Goal: Transaction & Acquisition: Book appointment/travel/reservation

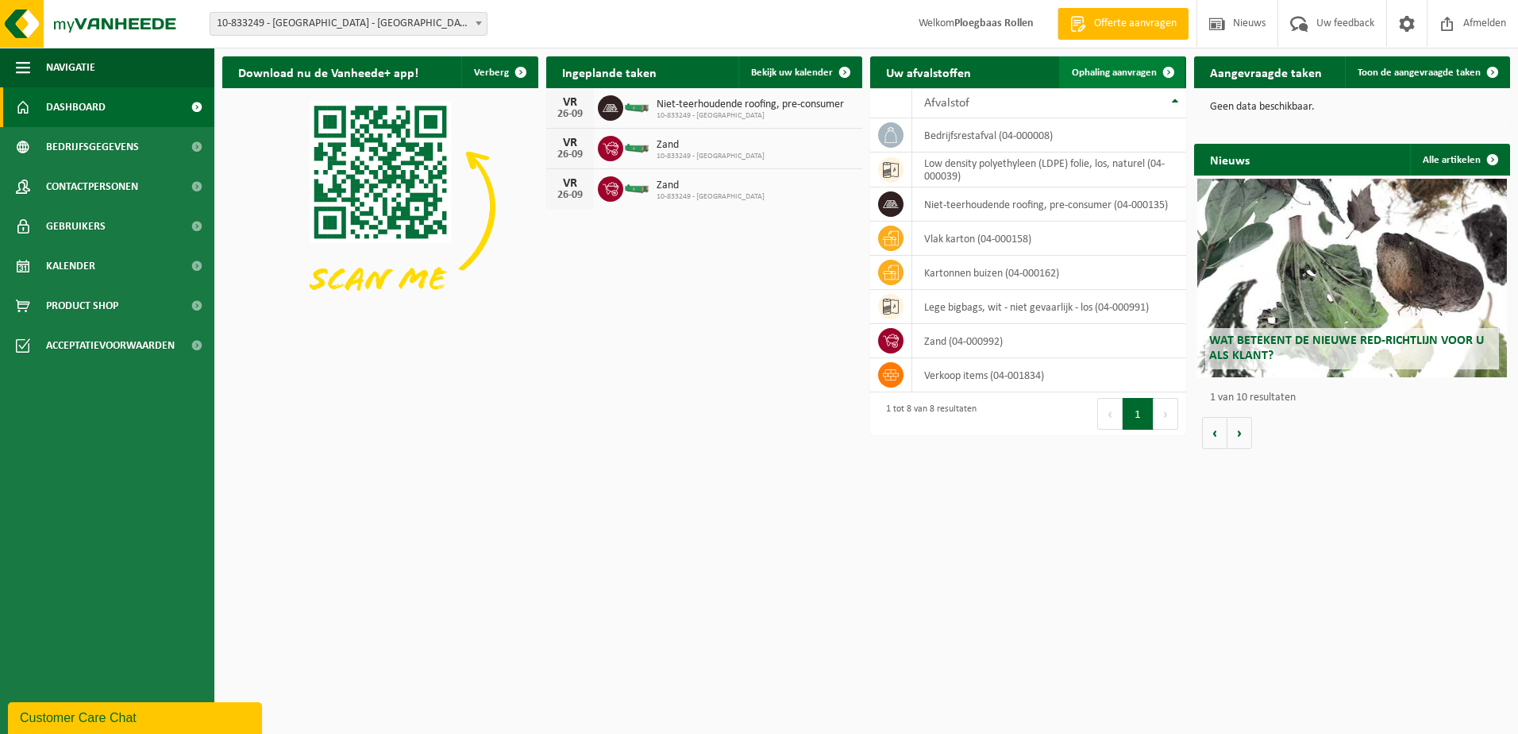
click at [1117, 73] on span "Ophaling aanvragen" at bounding box center [1114, 72] width 85 height 10
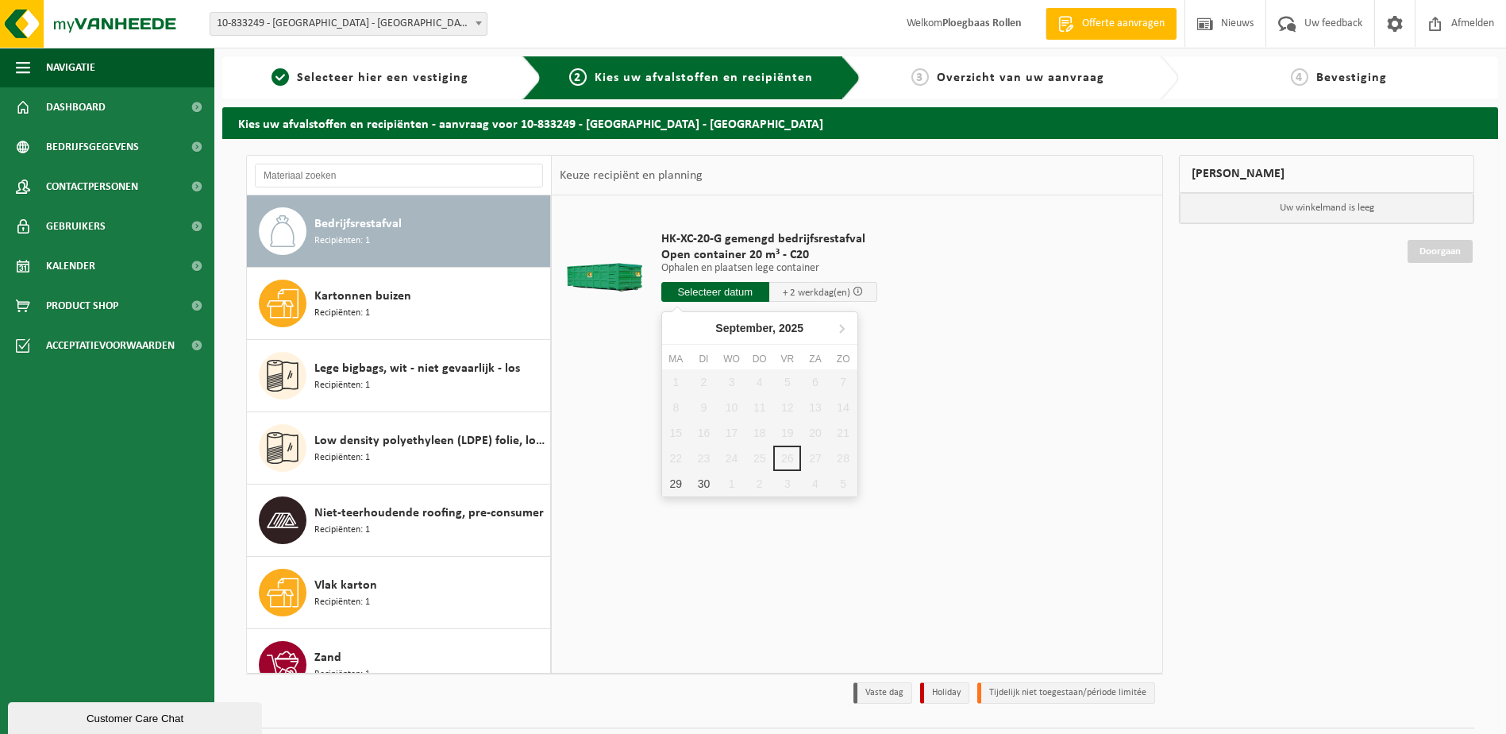
click at [723, 291] on input "text" at bounding box center [715, 292] width 108 height 20
click at [679, 485] on div "29" at bounding box center [676, 483] width 28 height 25
type input "Van 2025-09-29"
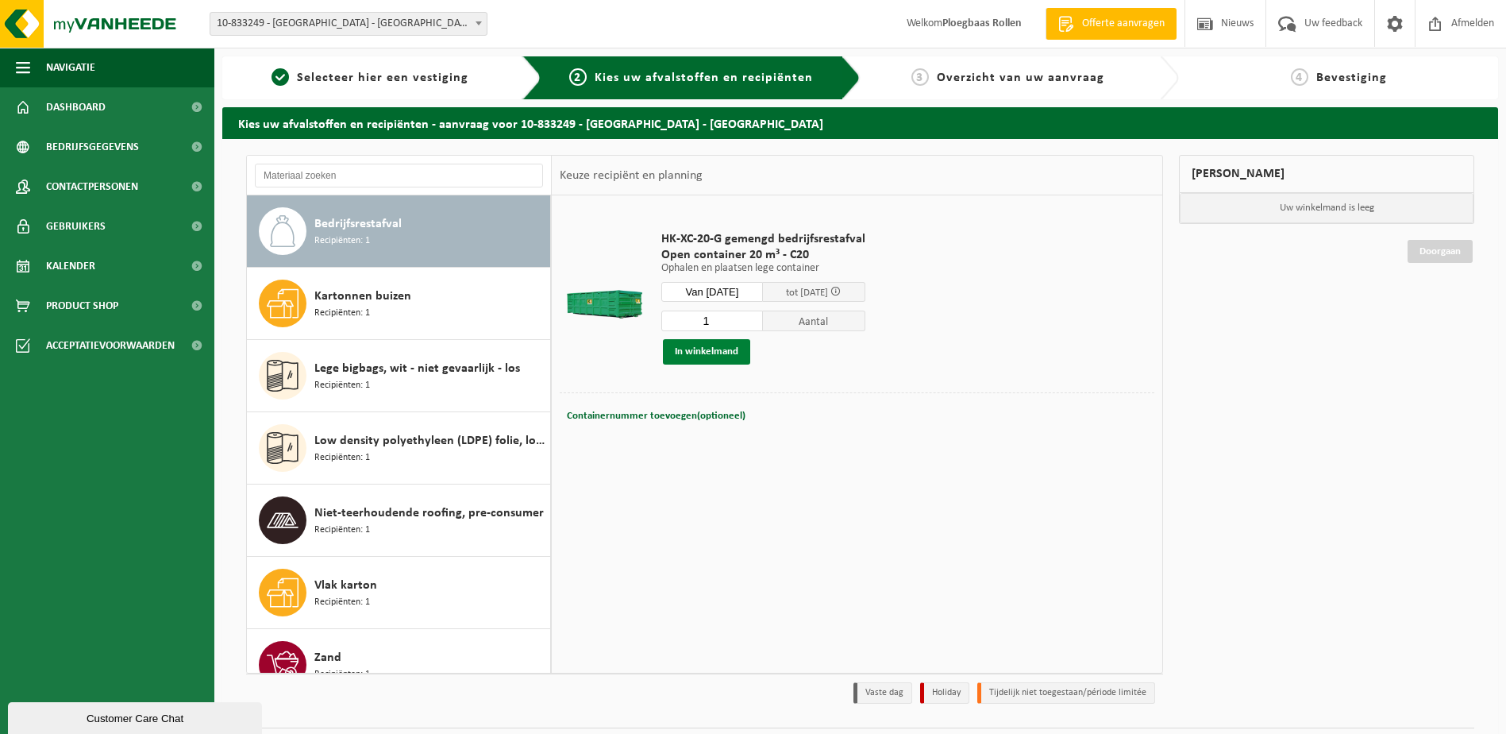
click at [695, 356] on button "In winkelmand" at bounding box center [706, 351] width 87 height 25
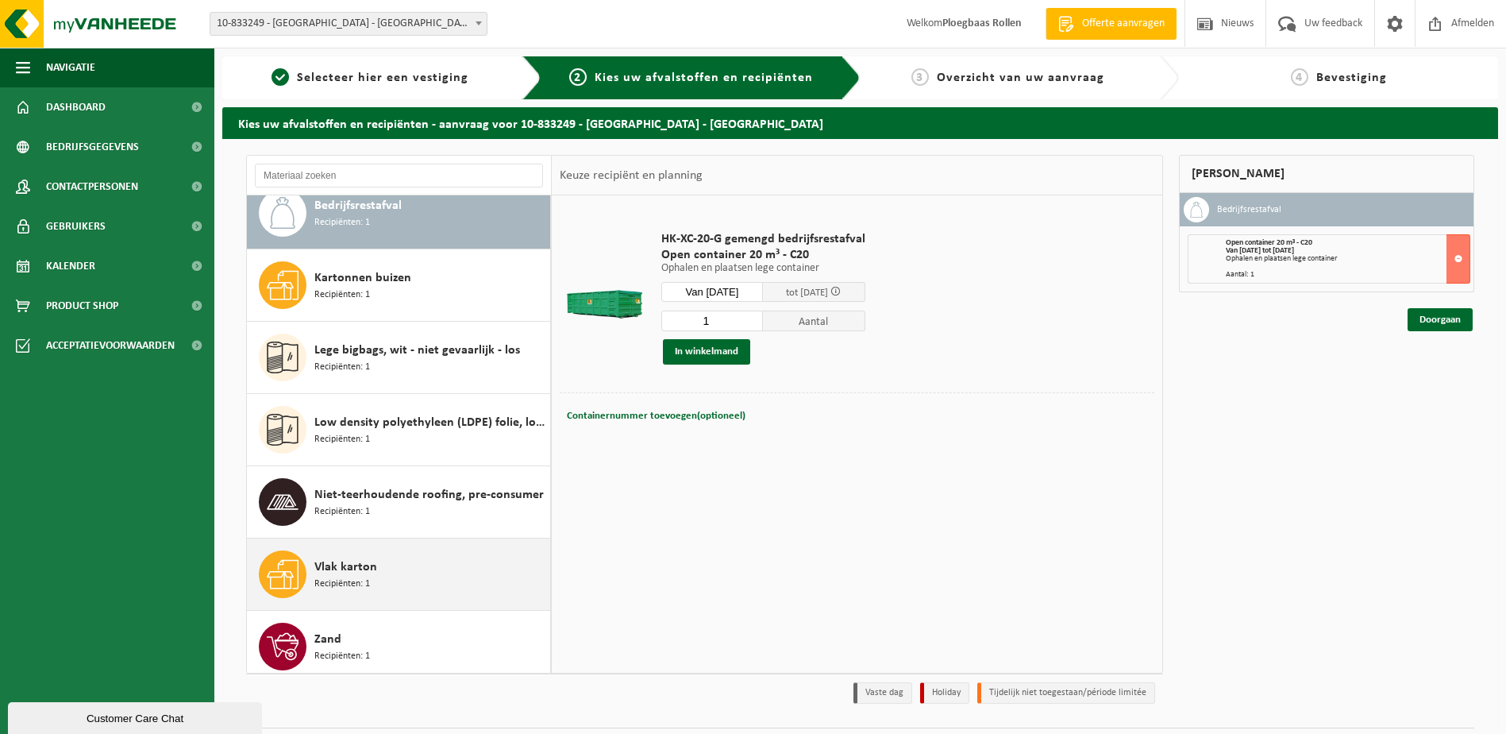
scroll to position [28, 0]
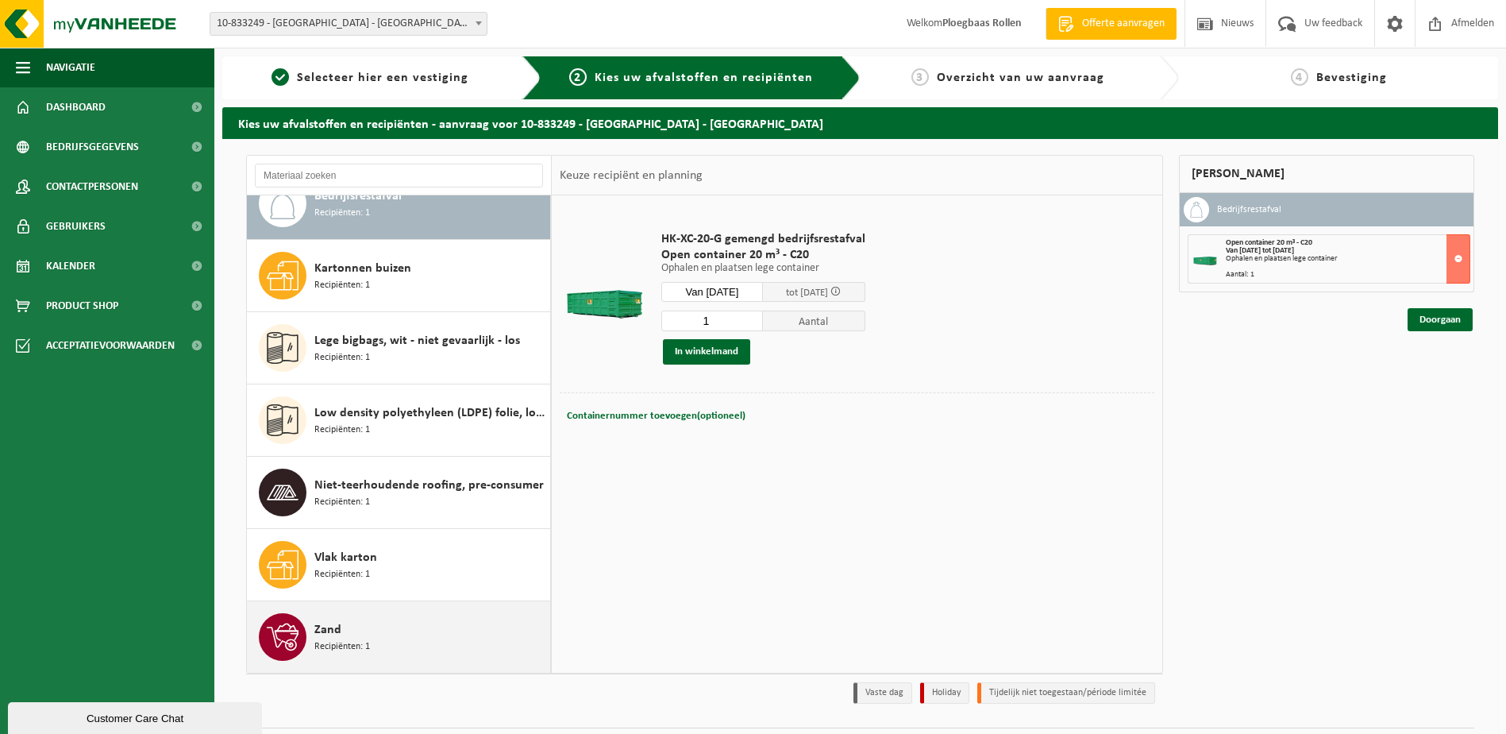
click at [385, 640] on div "Zand Recipiënten: 1" at bounding box center [430, 637] width 232 height 48
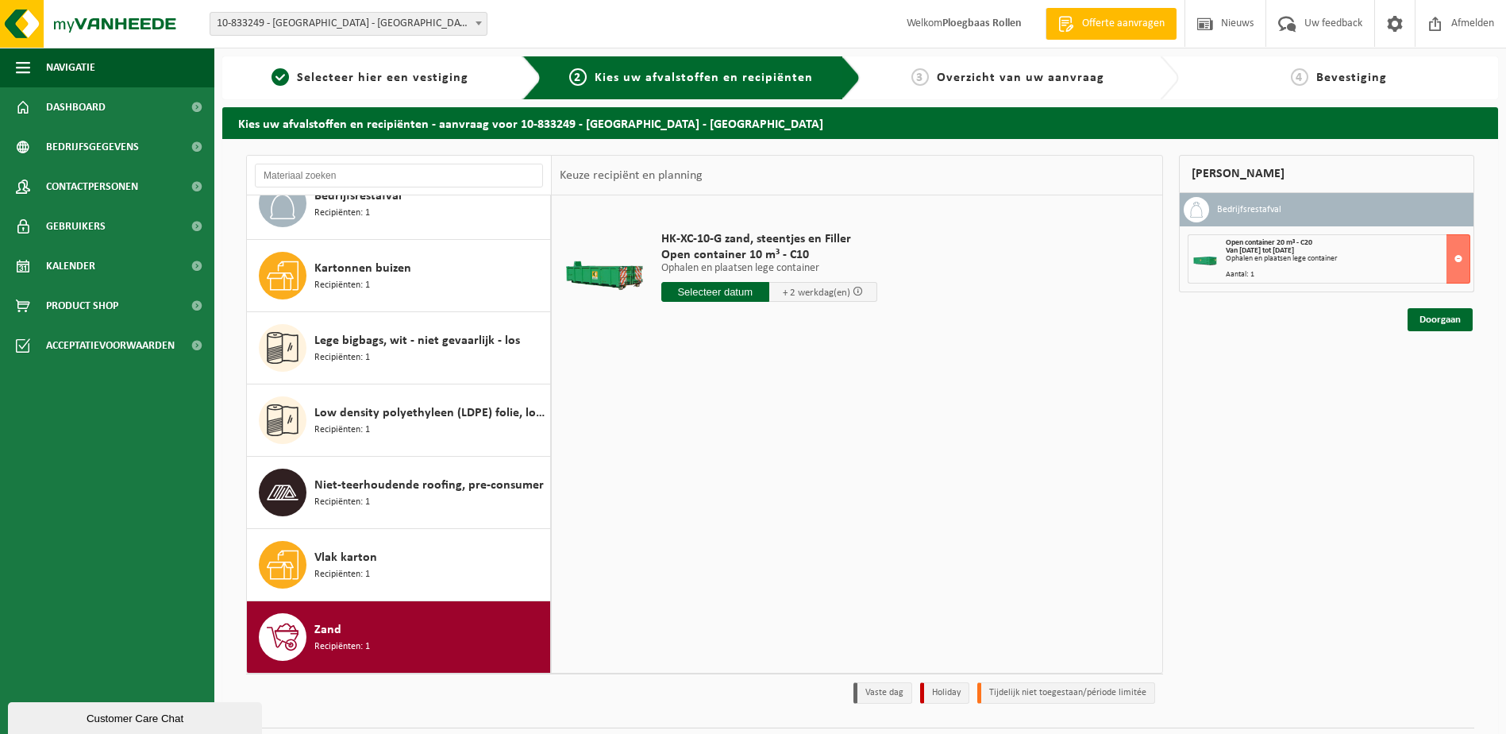
click at [753, 292] on input "text" at bounding box center [715, 292] width 108 height 20
click at [667, 484] on div "29" at bounding box center [676, 483] width 28 height 25
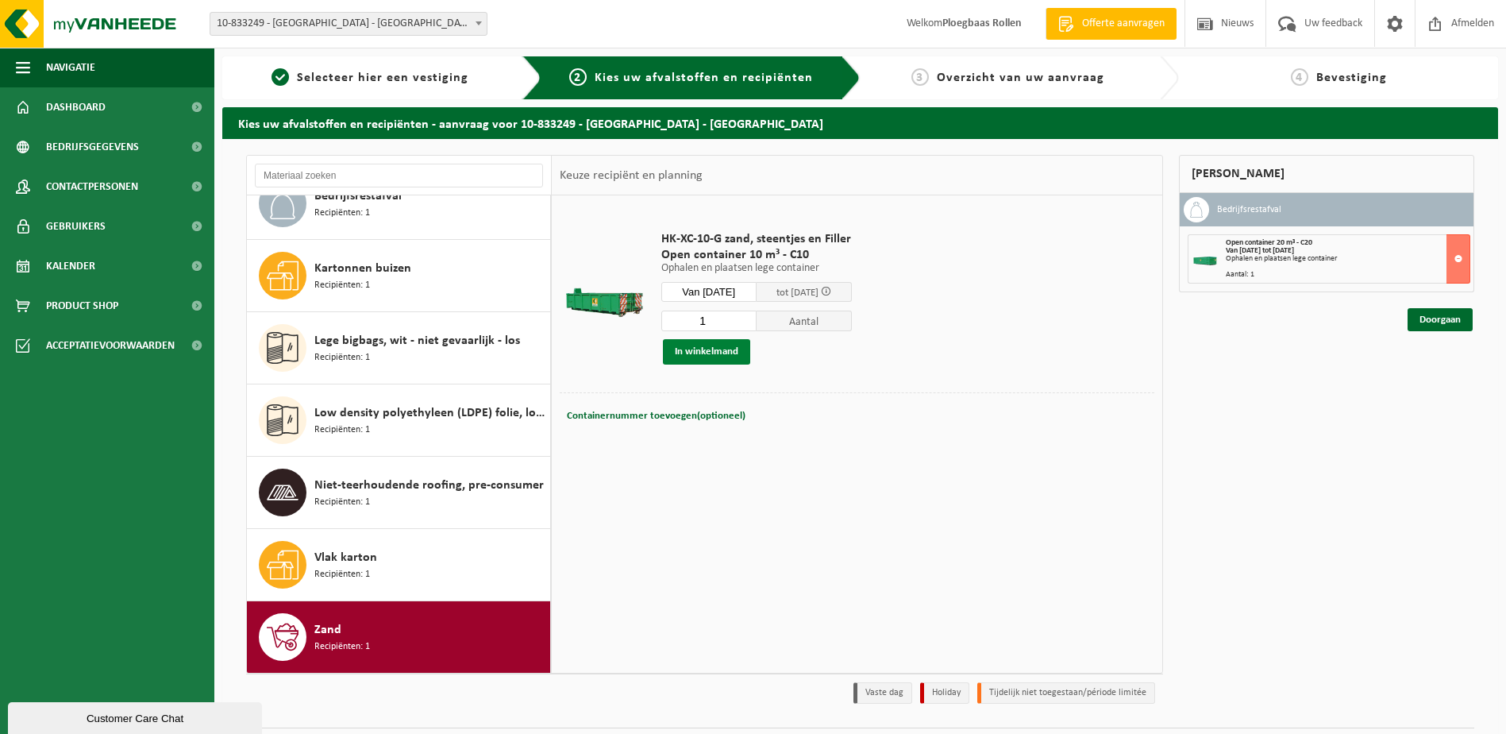
click at [728, 353] on button "In winkelmand" at bounding box center [706, 351] width 87 height 25
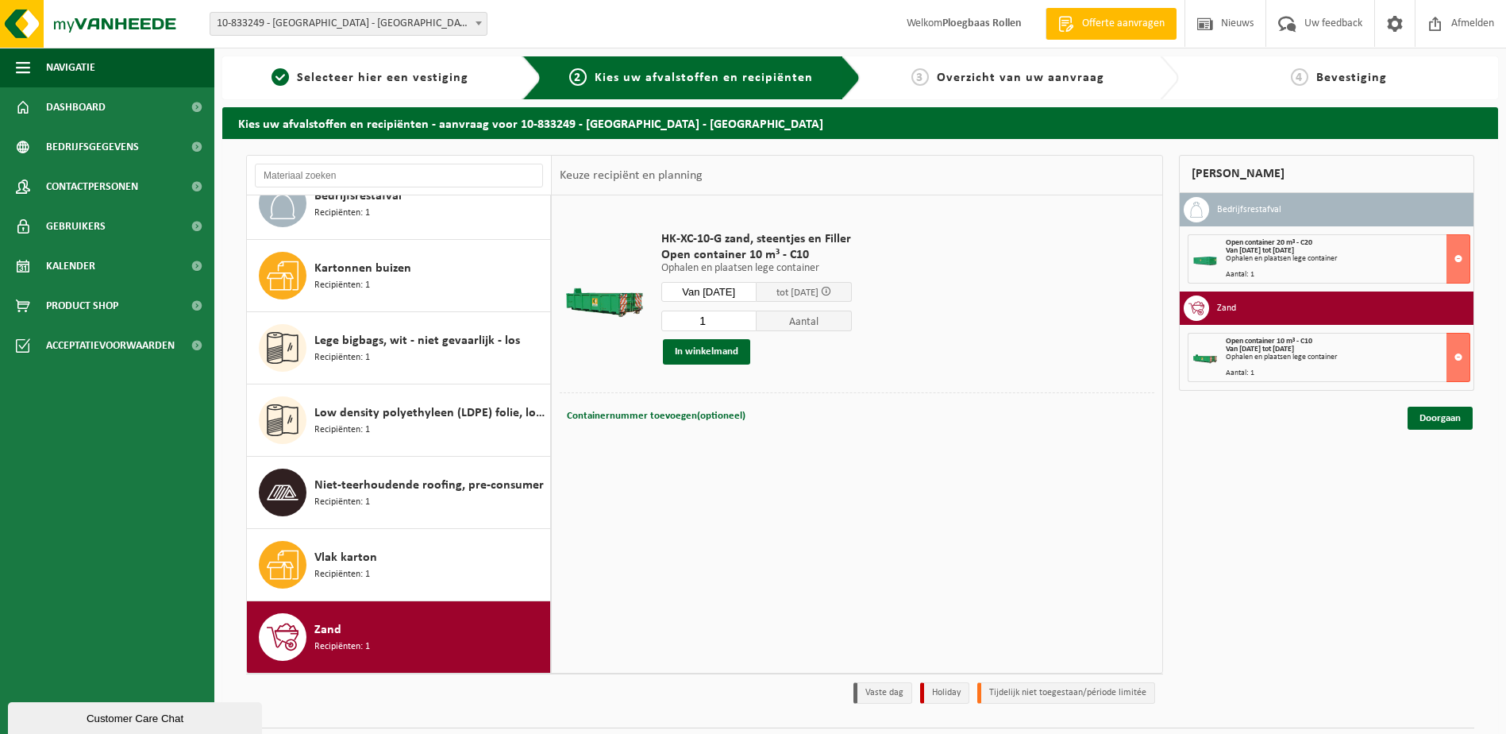
click at [736, 287] on input "Van 2025-09-29" at bounding box center [708, 292] width 95 height 20
click at [843, 325] on icon at bounding box center [841, 327] width 25 height 25
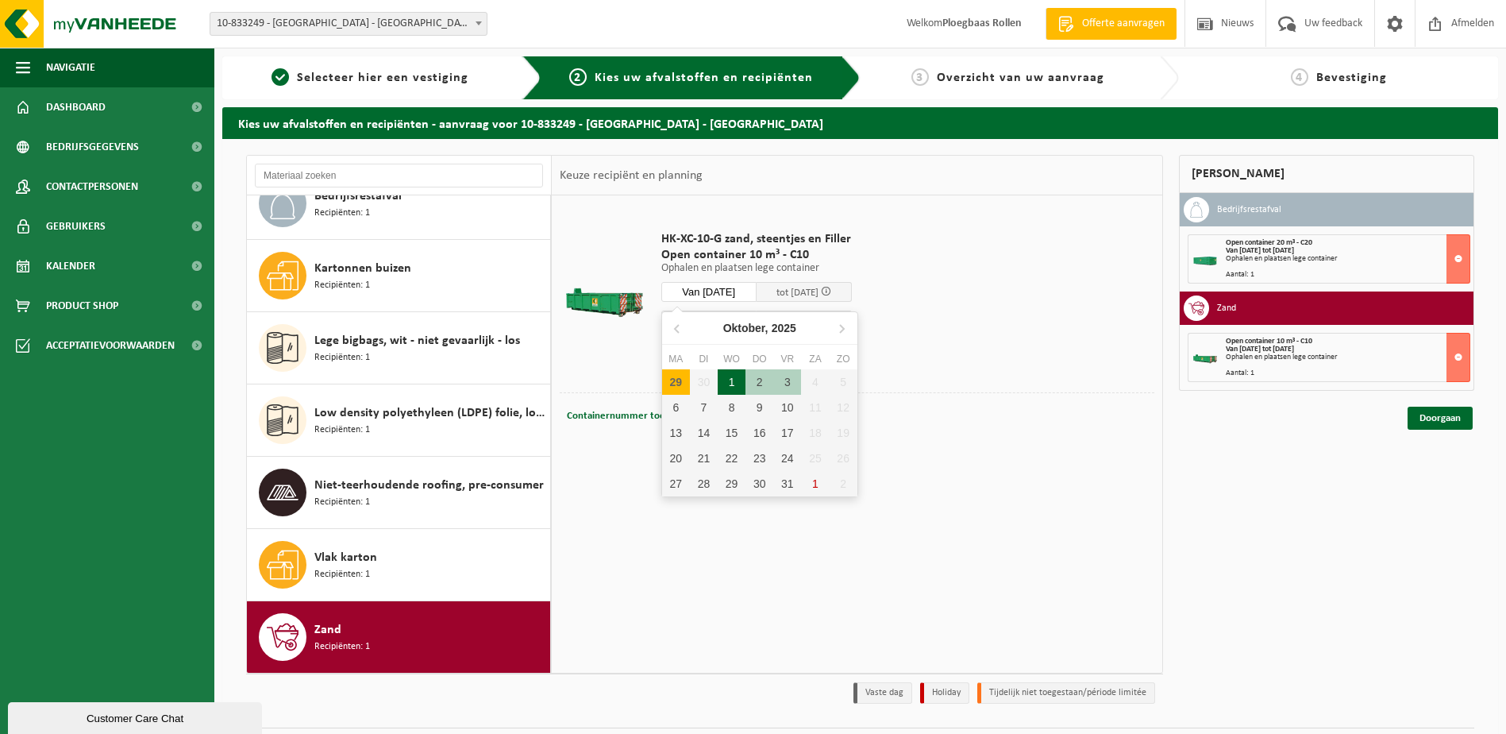
click at [738, 385] on div "1" at bounding box center [732, 381] width 28 height 25
type input "Van 2025-10-01"
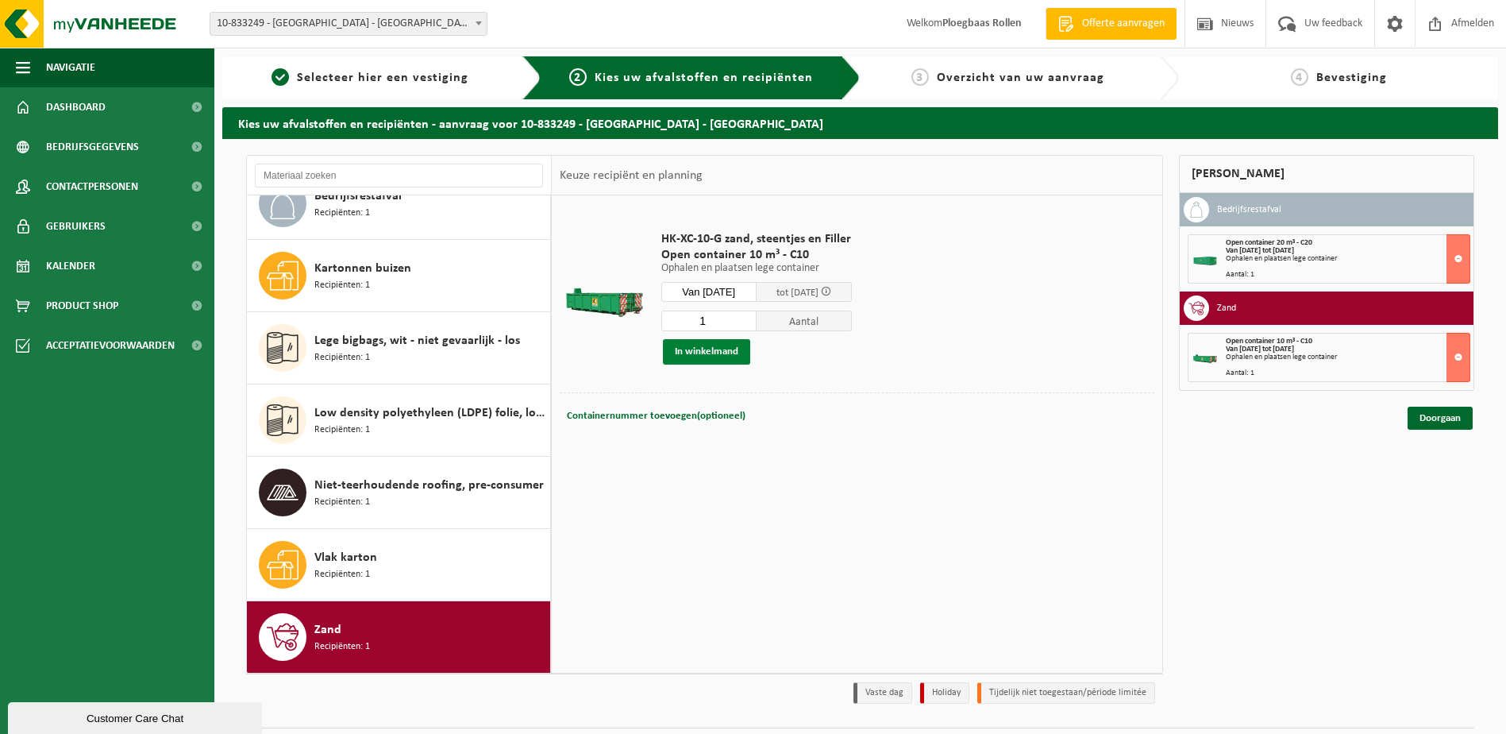
click at [730, 352] on button "In winkelmand" at bounding box center [706, 351] width 87 height 25
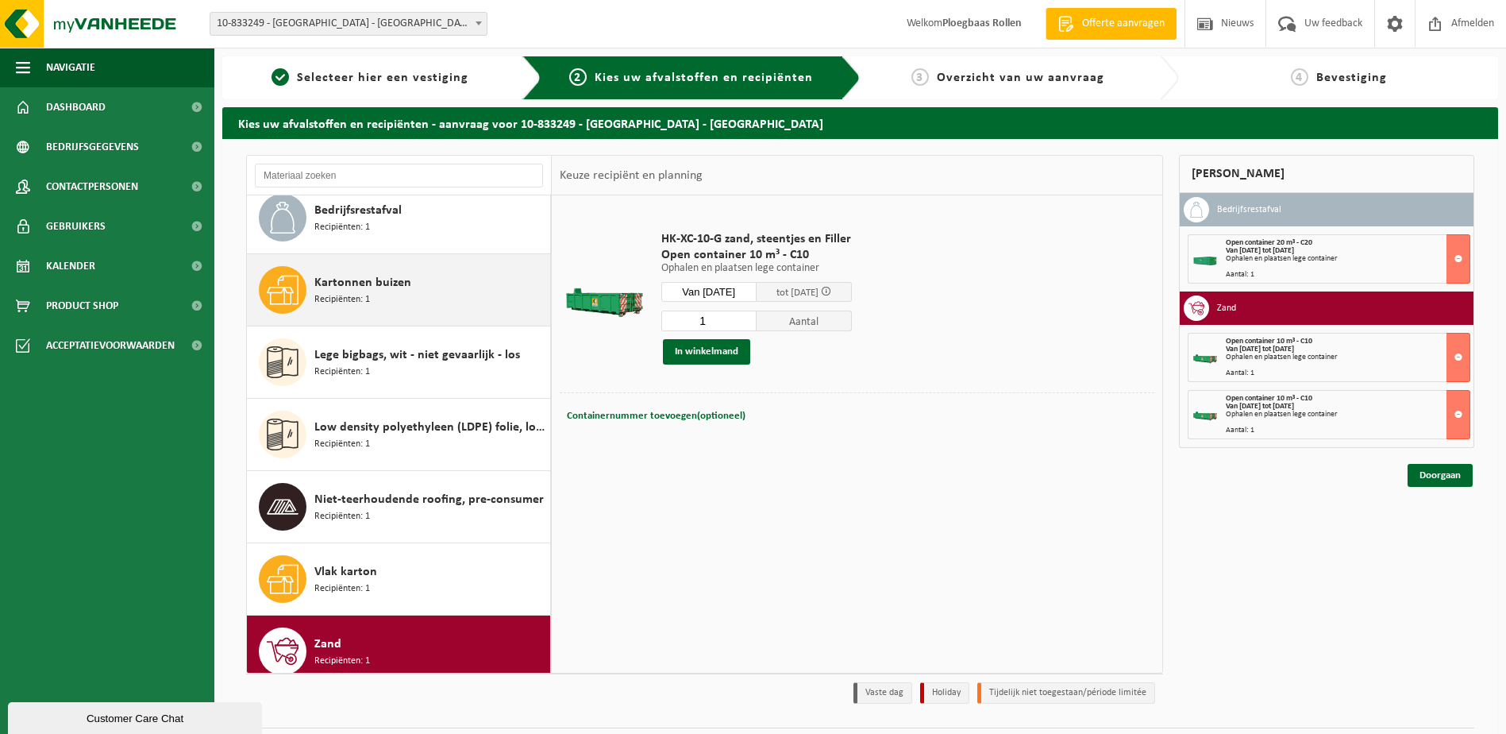
scroll to position [0, 0]
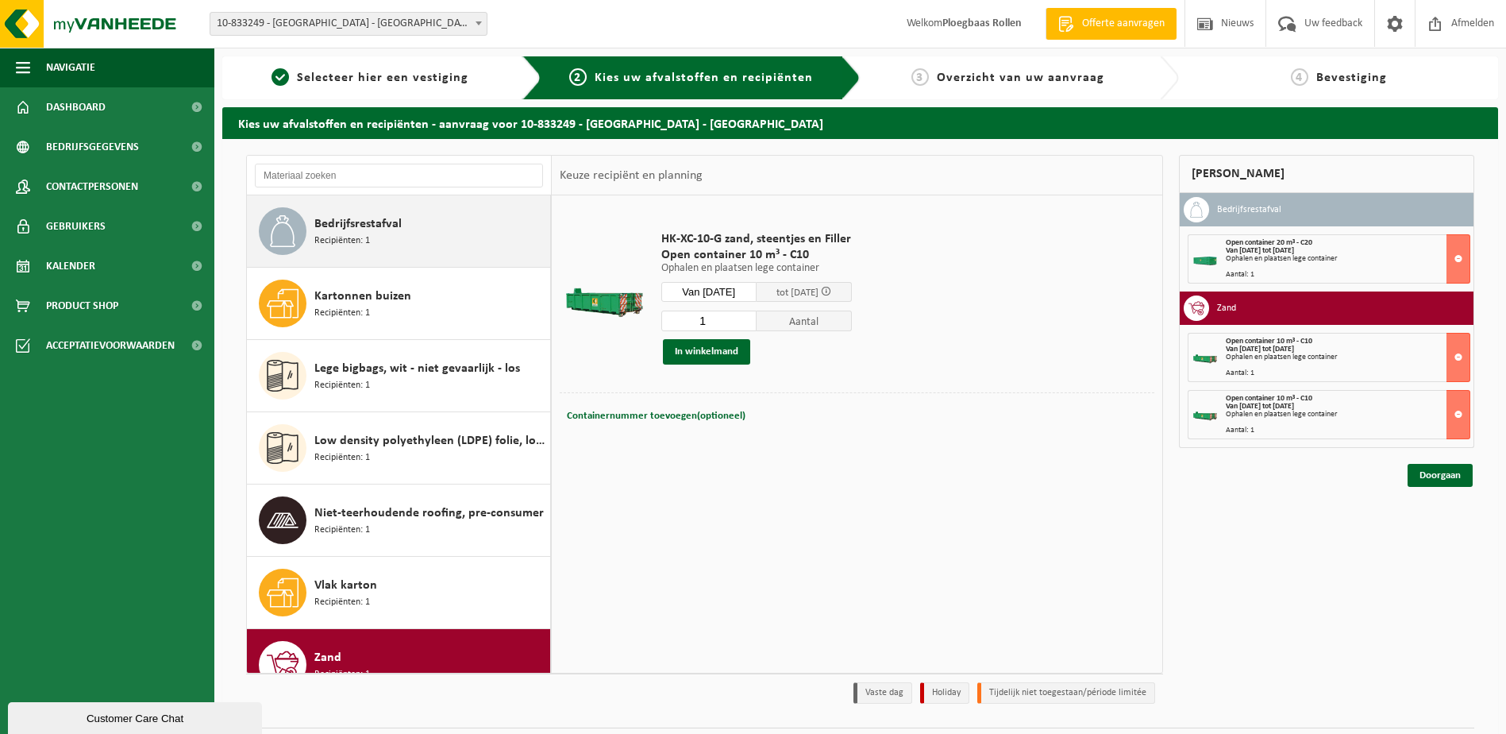
click at [374, 254] on div "Bedrijfsrestafval Recipiënten: 1" at bounding box center [430, 231] width 232 height 48
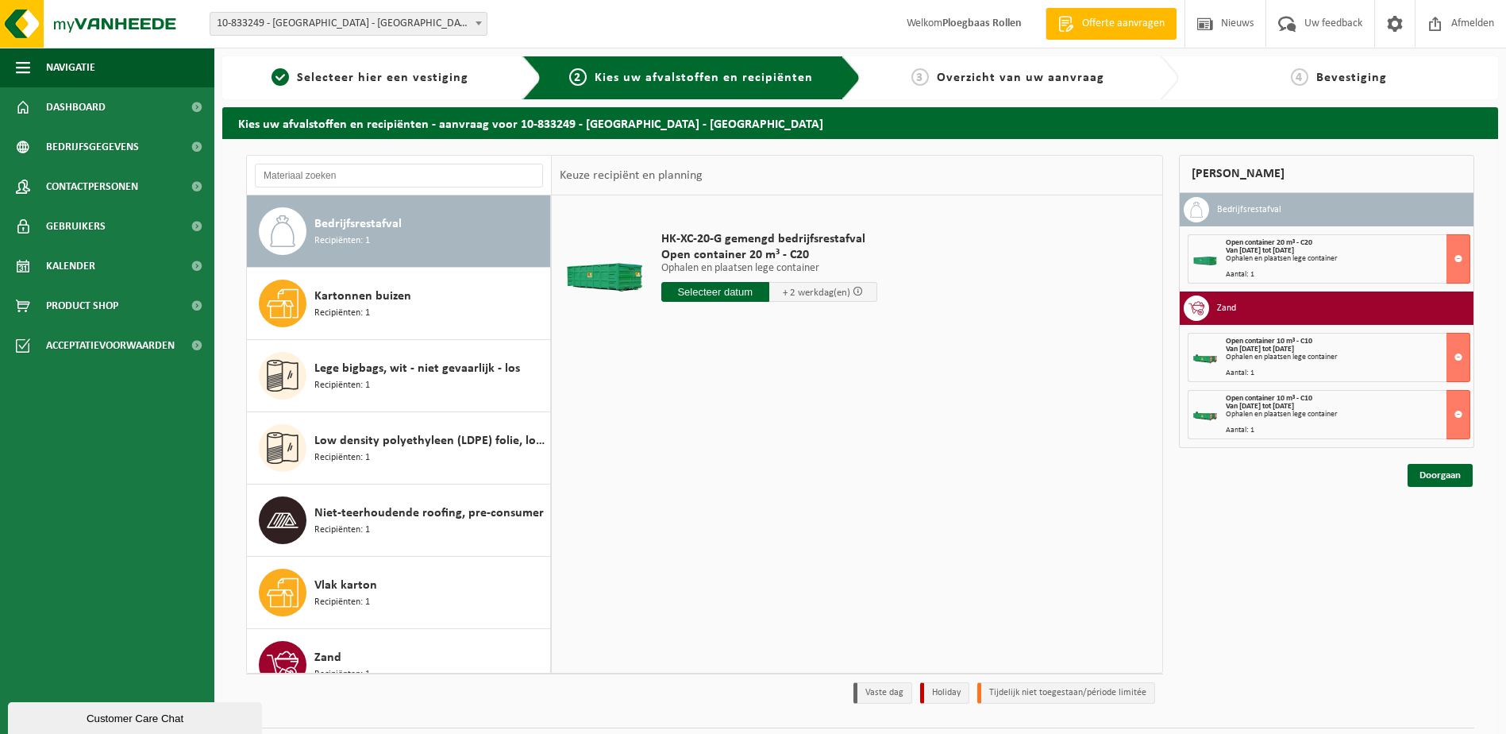
click at [724, 286] on input "text" at bounding box center [715, 292] width 108 height 20
click at [846, 323] on icon at bounding box center [841, 327] width 25 height 25
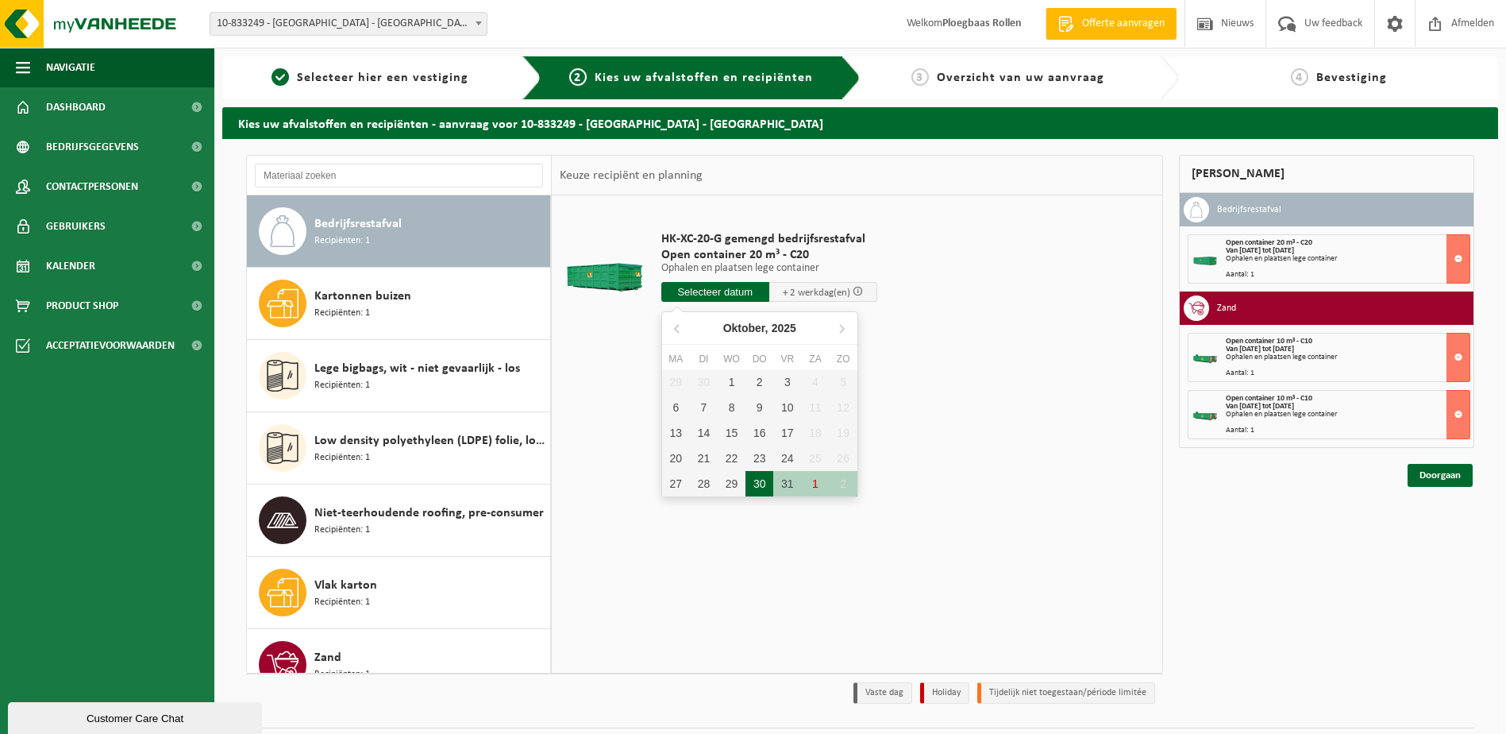
click at [758, 484] on div "30" at bounding box center [760, 483] width 28 height 25
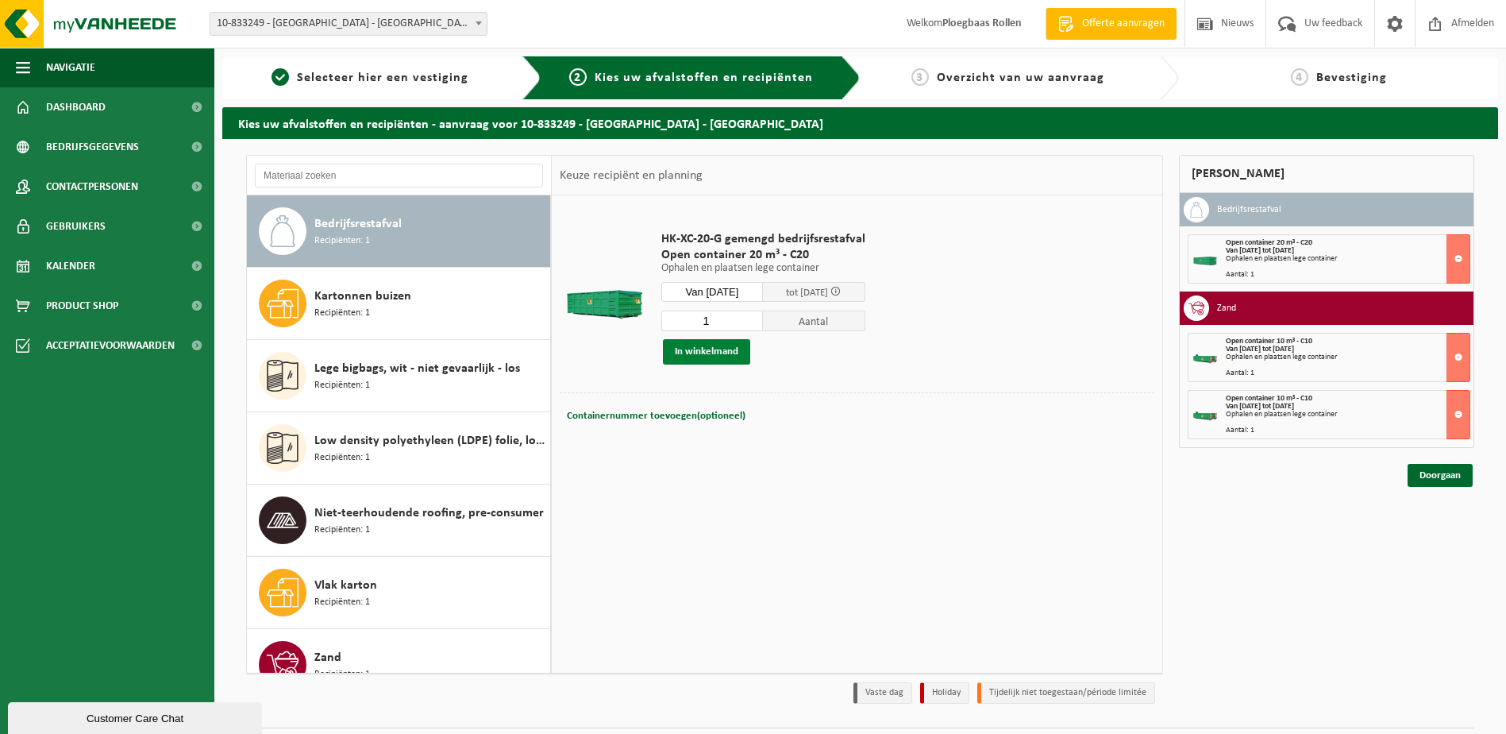
click at [727, 345] on button "In winkelmand" at bounding box center [706, 351] width 87 height 25
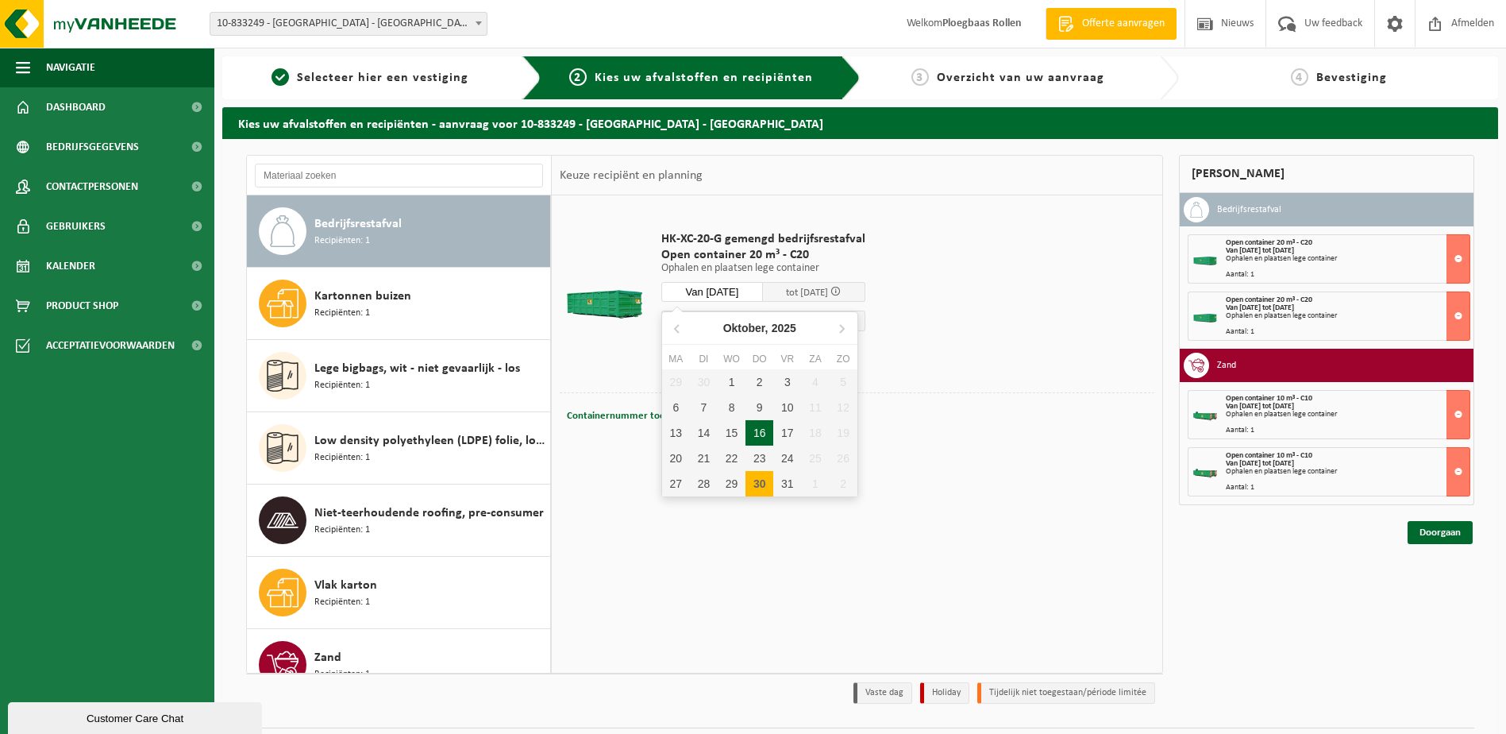
click at [711, 288] on input "Van 2025-10-30" at bounding box center [712, 292] width 102 height 20
click at [1462, 318] on button at bounding box center [1459, 315] width 24 height 49
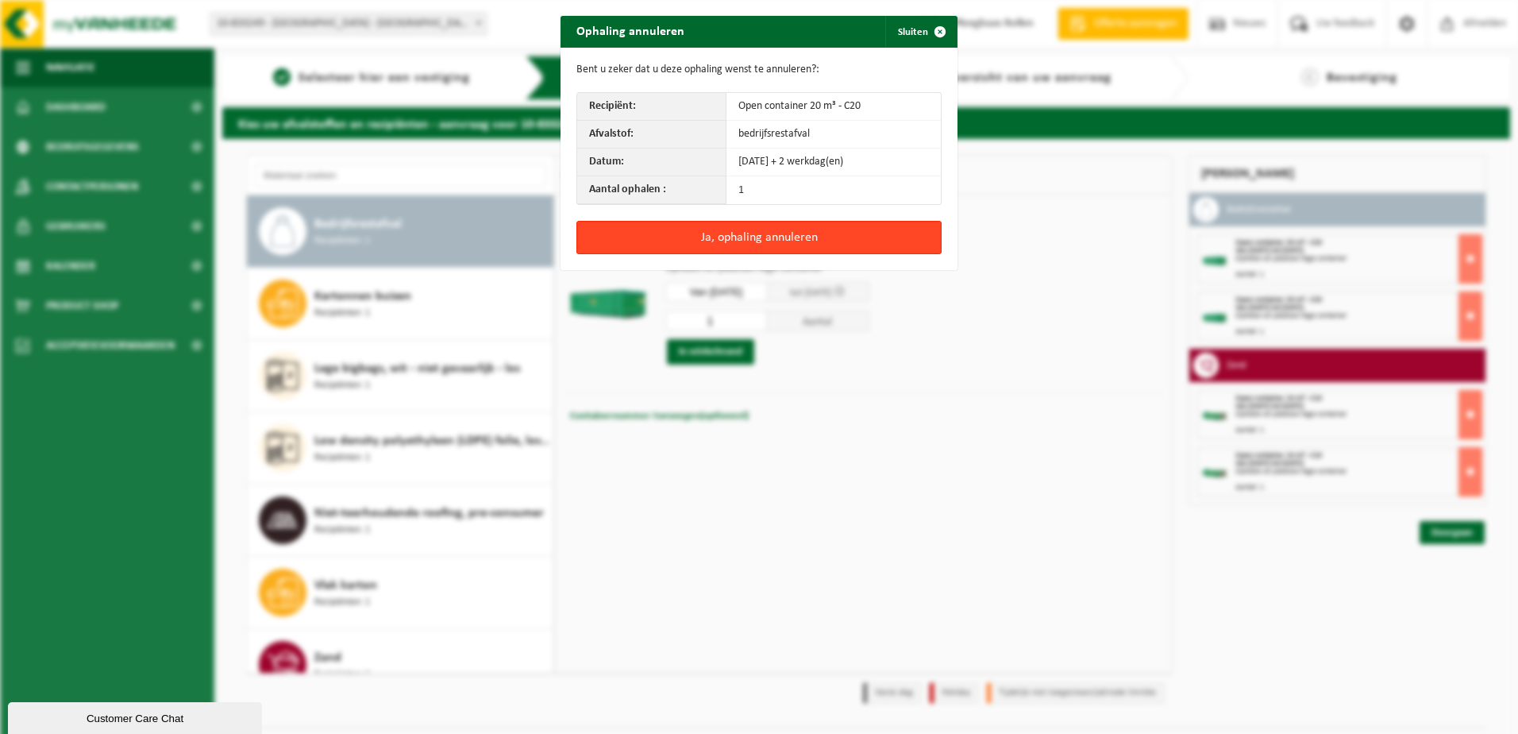
click at [751, 236] on button "Ja, ophaling annuleren" at bounding box center [758, 237] width 365 height 33
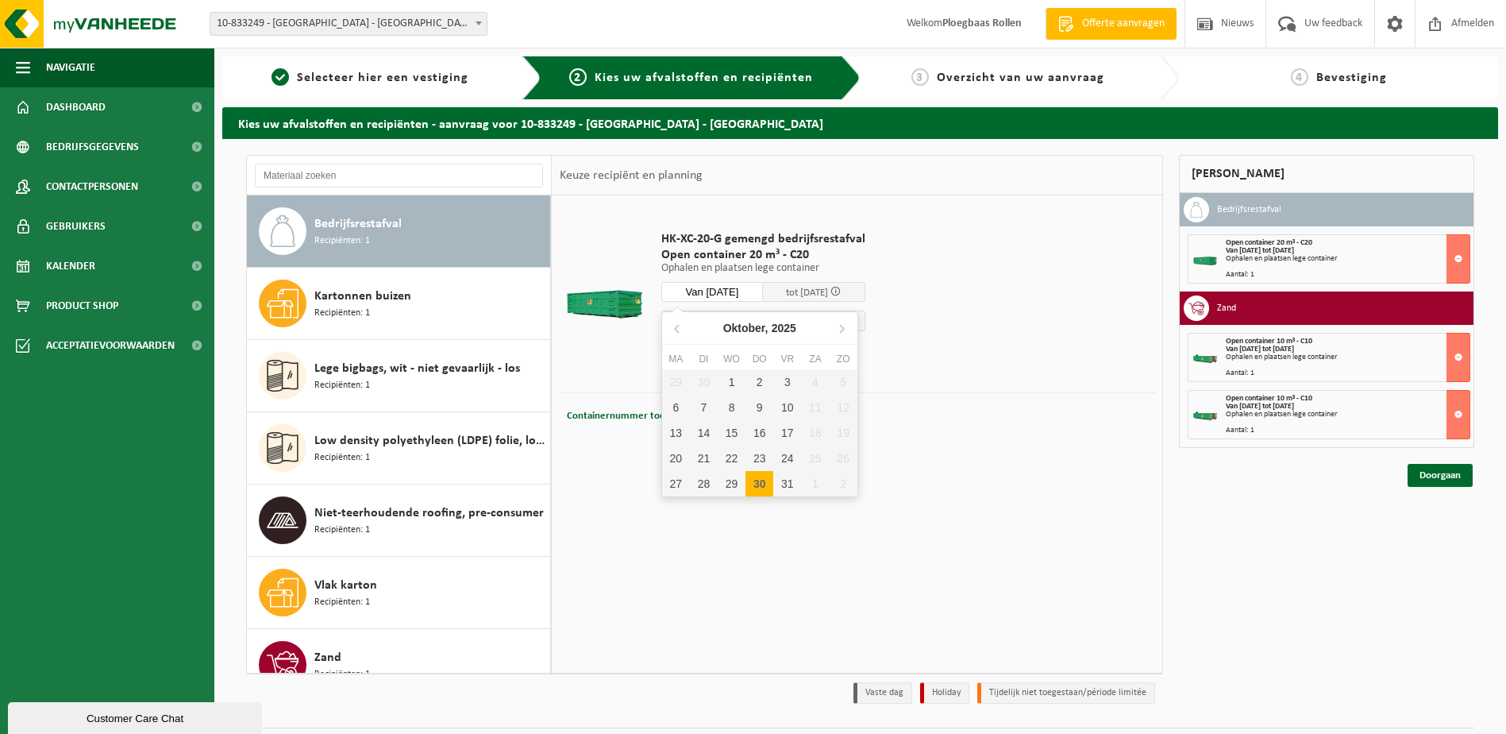
click at [727, 290] on input "Van 2025-10-30" at bounding box center [712, 292] width 102 height 20
click at [758, 380] on div "2" at bounding box center [760, 381] width 28 height 25
type input "Van 2025-10-02"
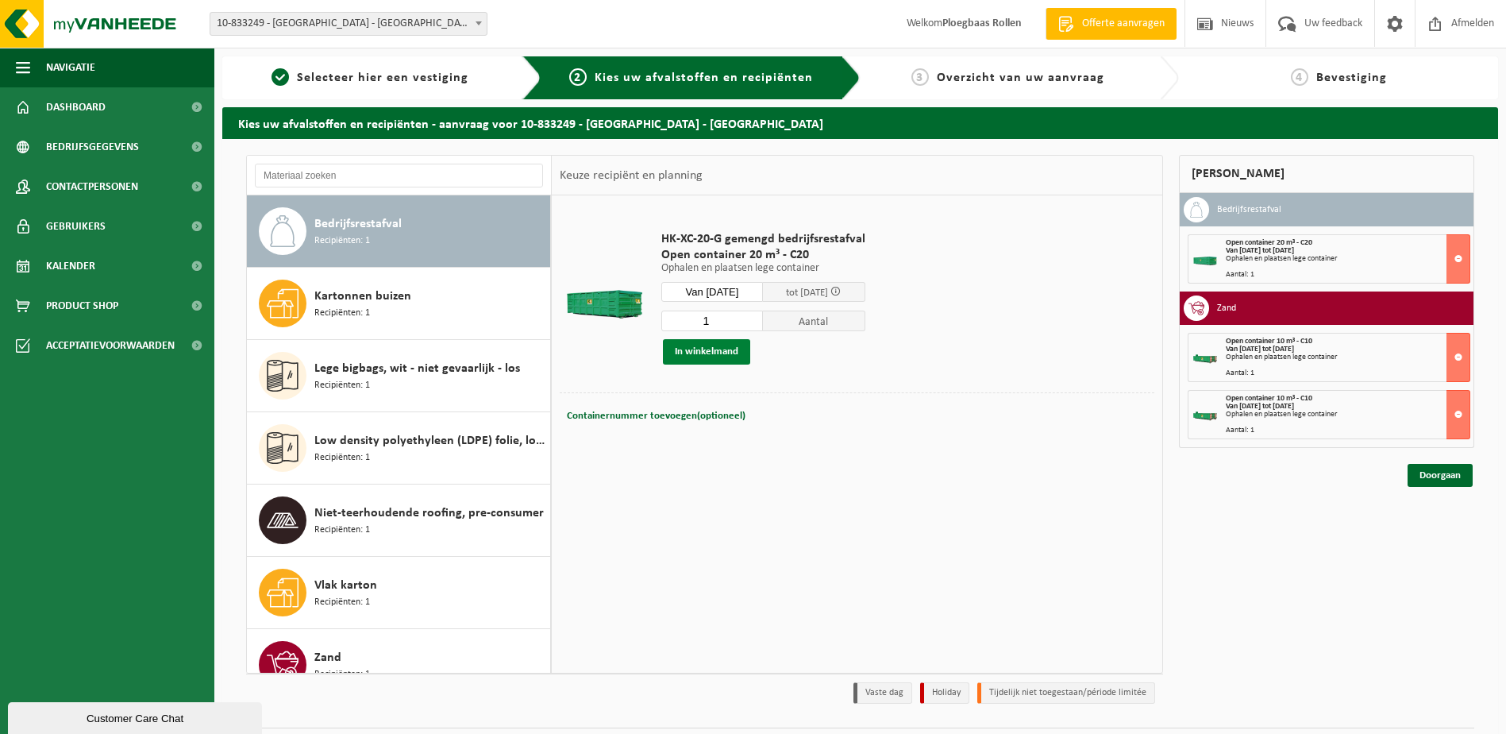
click at [721, 352] on button "In winkelmand" at bounding box center [706, 351] width 87 height 25
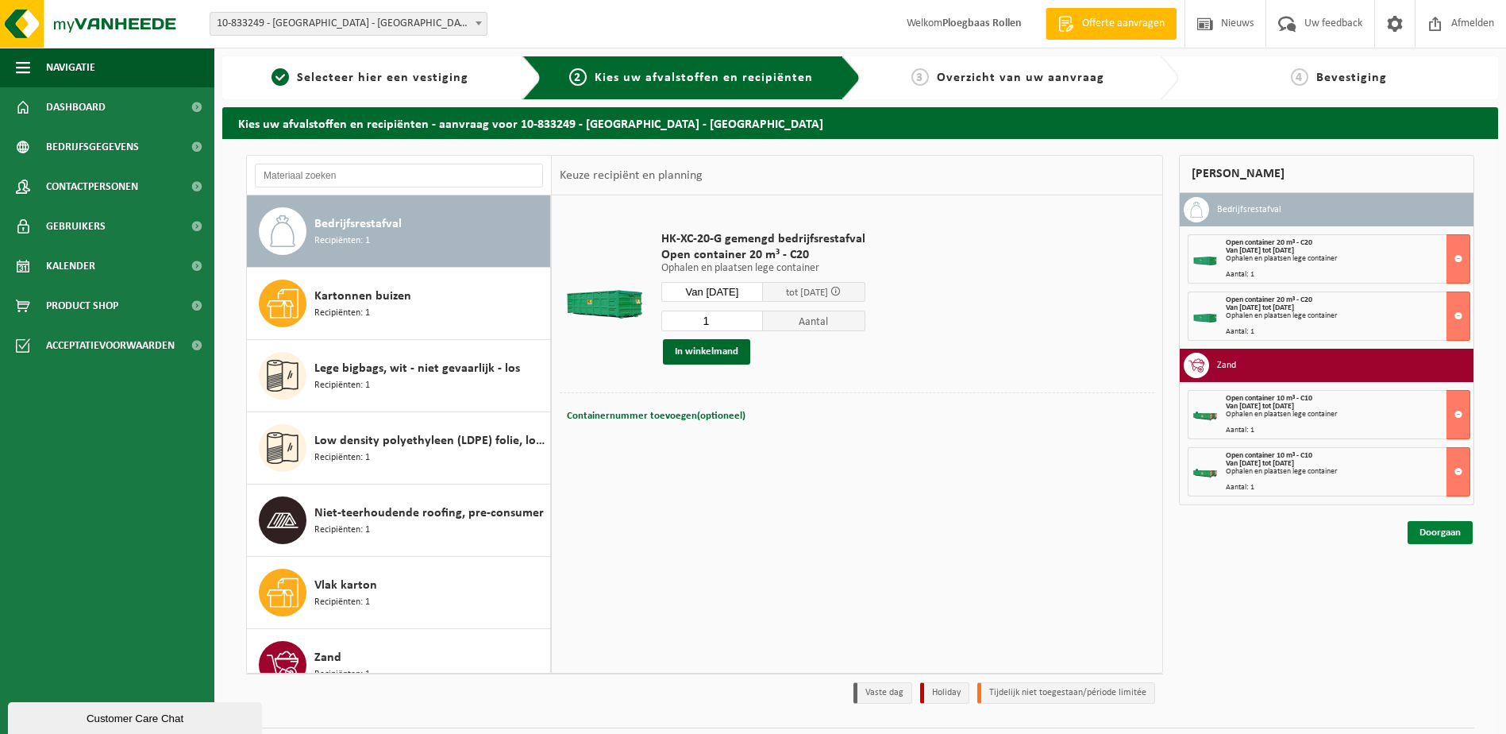
click at [1444, 526] on link "Doorgaan" at bounding box center [1440, 532] width 65 height 23
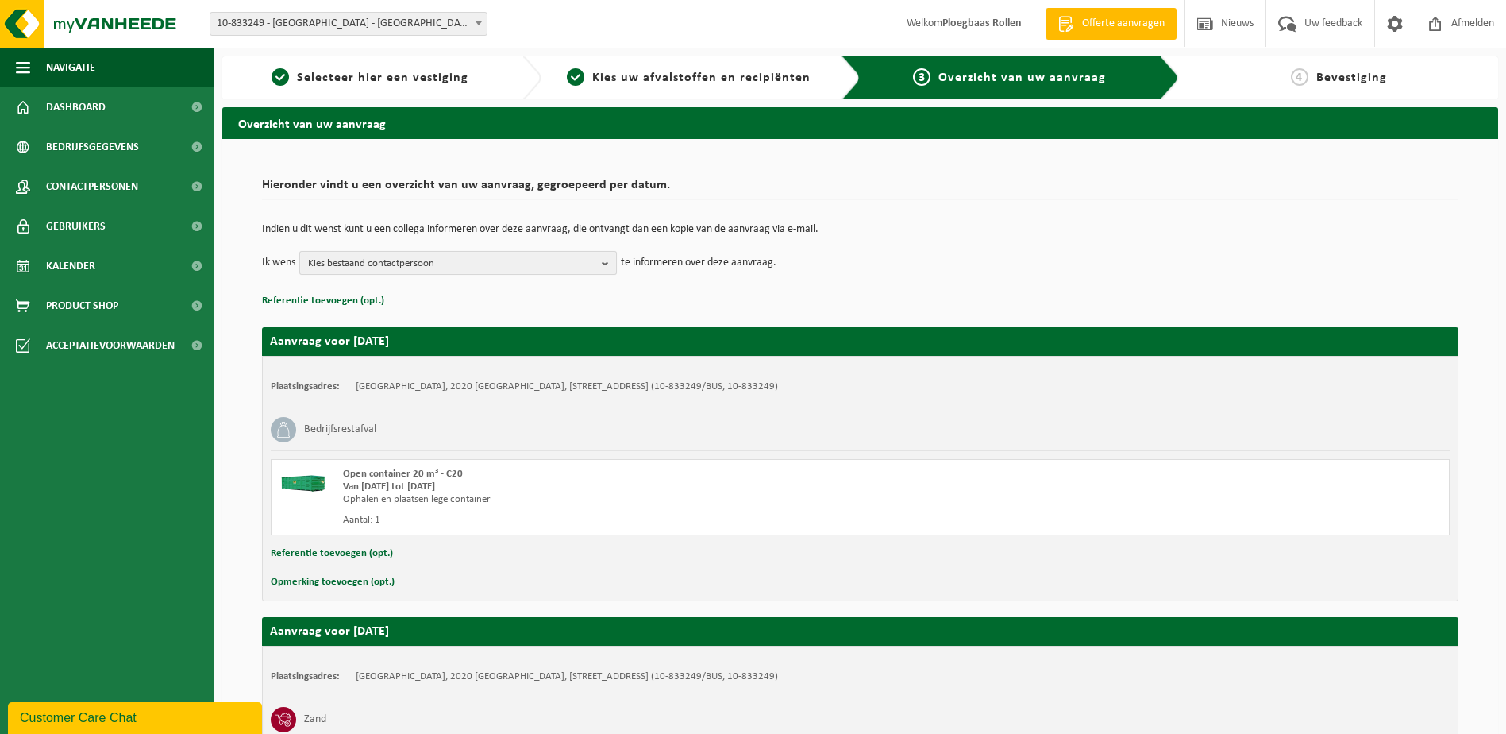
click at [389, 254] on span "Kies bestaand contactpersoon" at bounding box center [451, 264] width 287 height 24
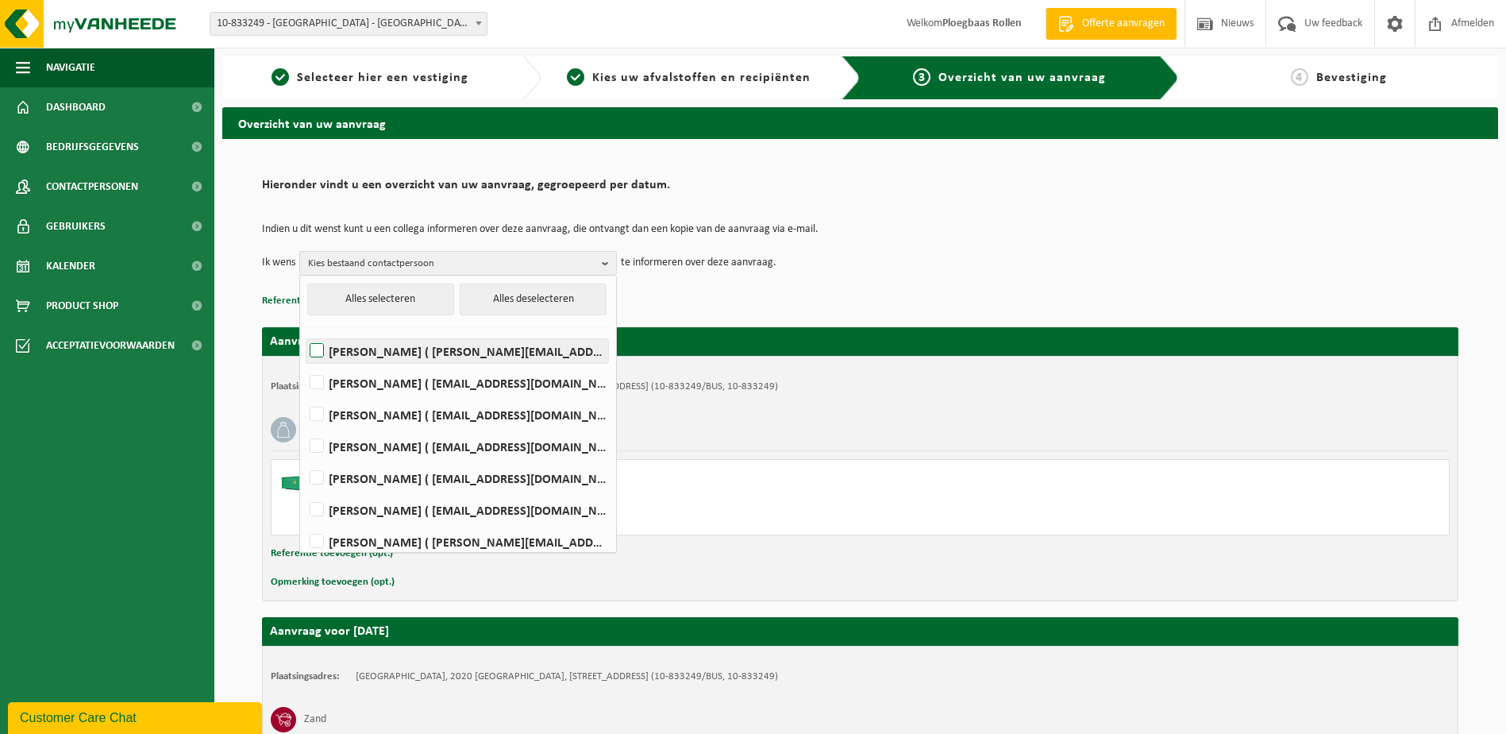
click at [372, 358] on label "KEVIN DE MEYER ( kevin.demeyer@iko.com )" at bounding box center [457, 351] width 302 height 24
click at [304, 331] on input "KEVIN DE MEYER ( kevin.demeyer@iko.com )" at bounding box center [303, 330] width 1 height 1
checkbox input "true"
click at [372, 383] on label "Christophe Drumont ( stijnsimons@live.be )" at bounding box center [457, 383] width 302 height 24
click at [304, 363] on input "Christophe Drumont ( stijnsimons@live.be )" at bounding box center [303, 362] width 1 height 1
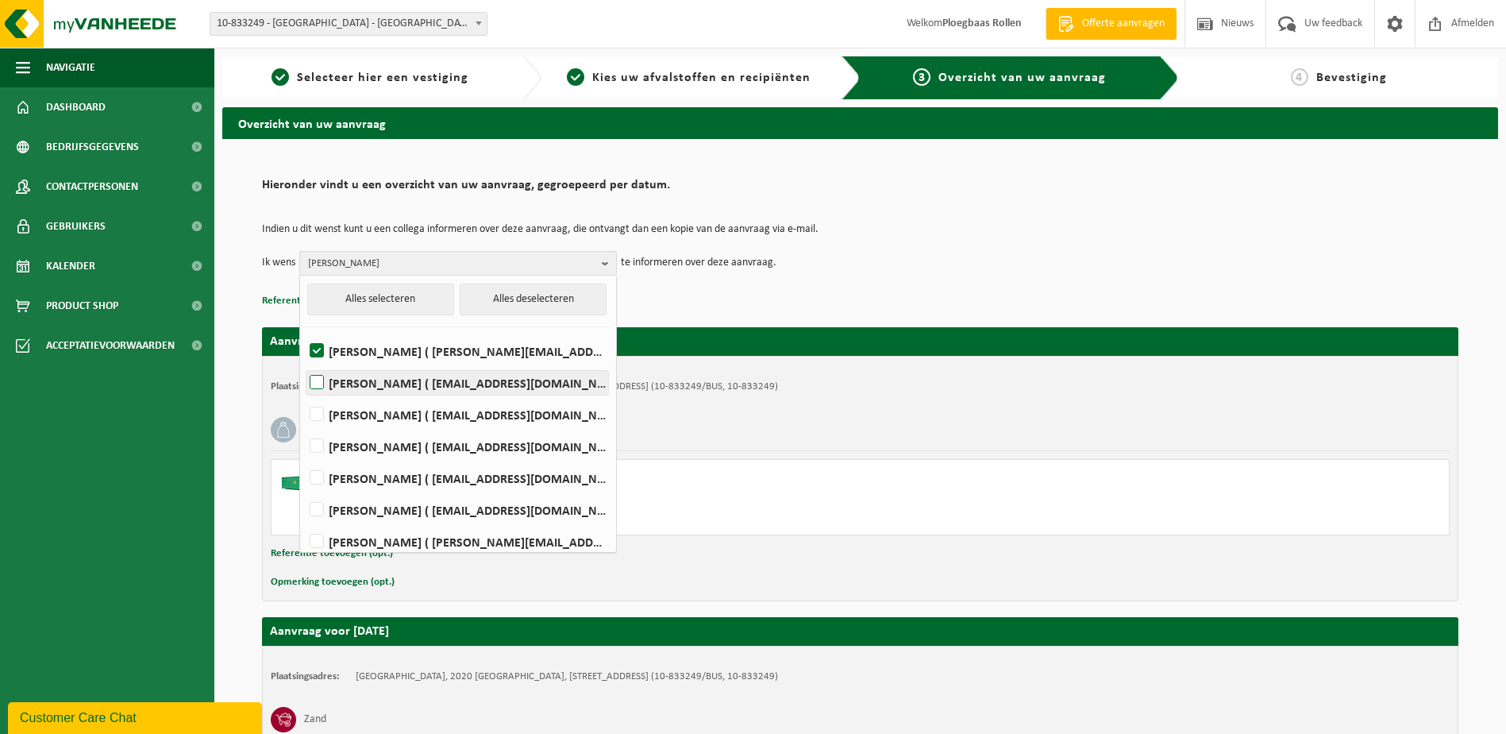
checkbox input "true"
click at [372, 412] on label "Christel Ruyssers ( christel.ruyssers@iko.com )" at bounding box center [457, 415] width 302 height 24
click at [304, 395] on input "Christel Ruyssers ( christel.ruyssers@iko.com )" at bounding box center [303, 394] width 1 height 1
checkbox input "true"
click at [373, 440] on label "Stijn Simons ( stijn.simons@iko.com )" at bounding box center [457, 446] width 302 height 24
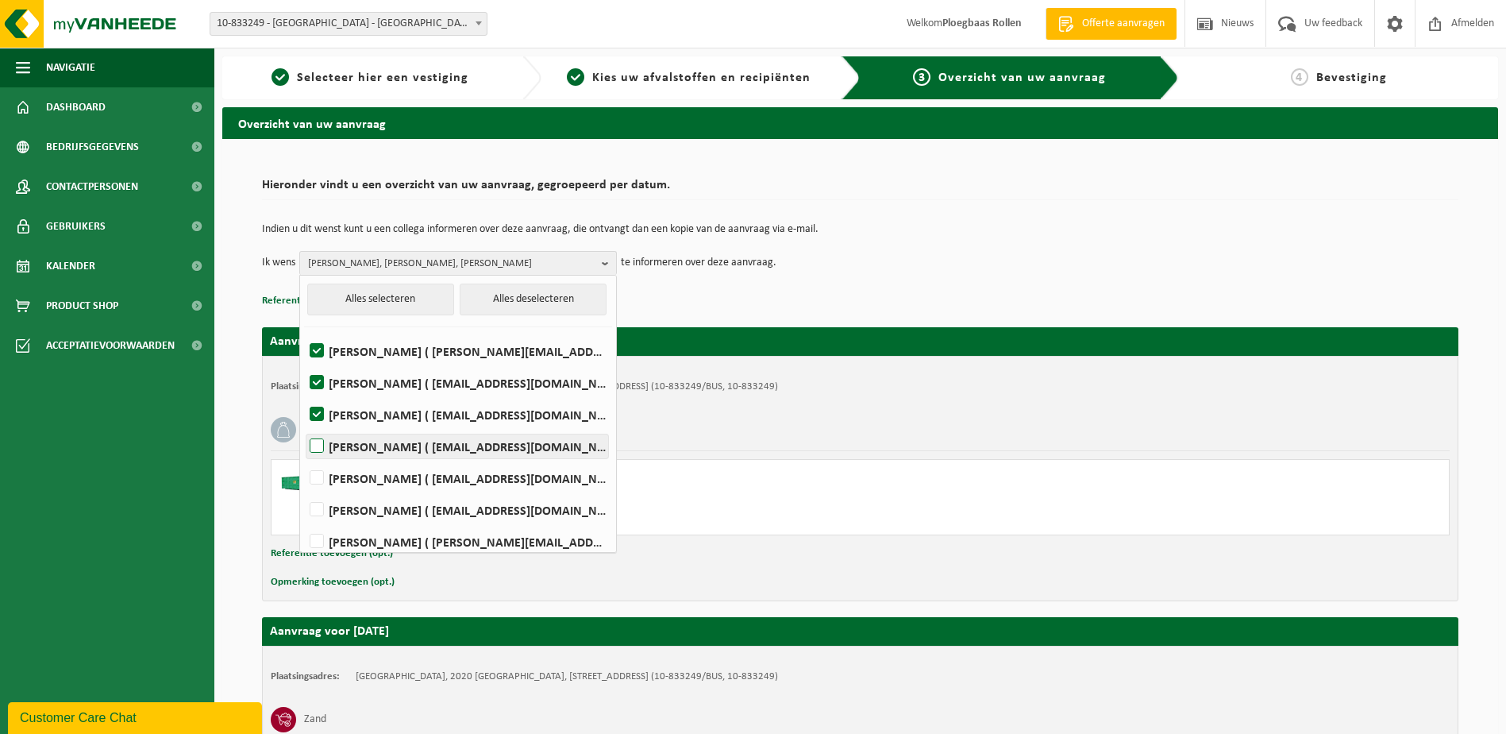
click at [304, 426] on input "Stijn Simons ( stijn.simons@iko.com )" at bounding box center [303, 426] width 1 height 1
checkbox input "true"
click at [878, 510] on div "Open container 20 m³ - C20 Van 2025-09-29 tot 2025-10-01 Ophalen en plaatsen le…" at bounding box center [633, 497] width 581 height 59
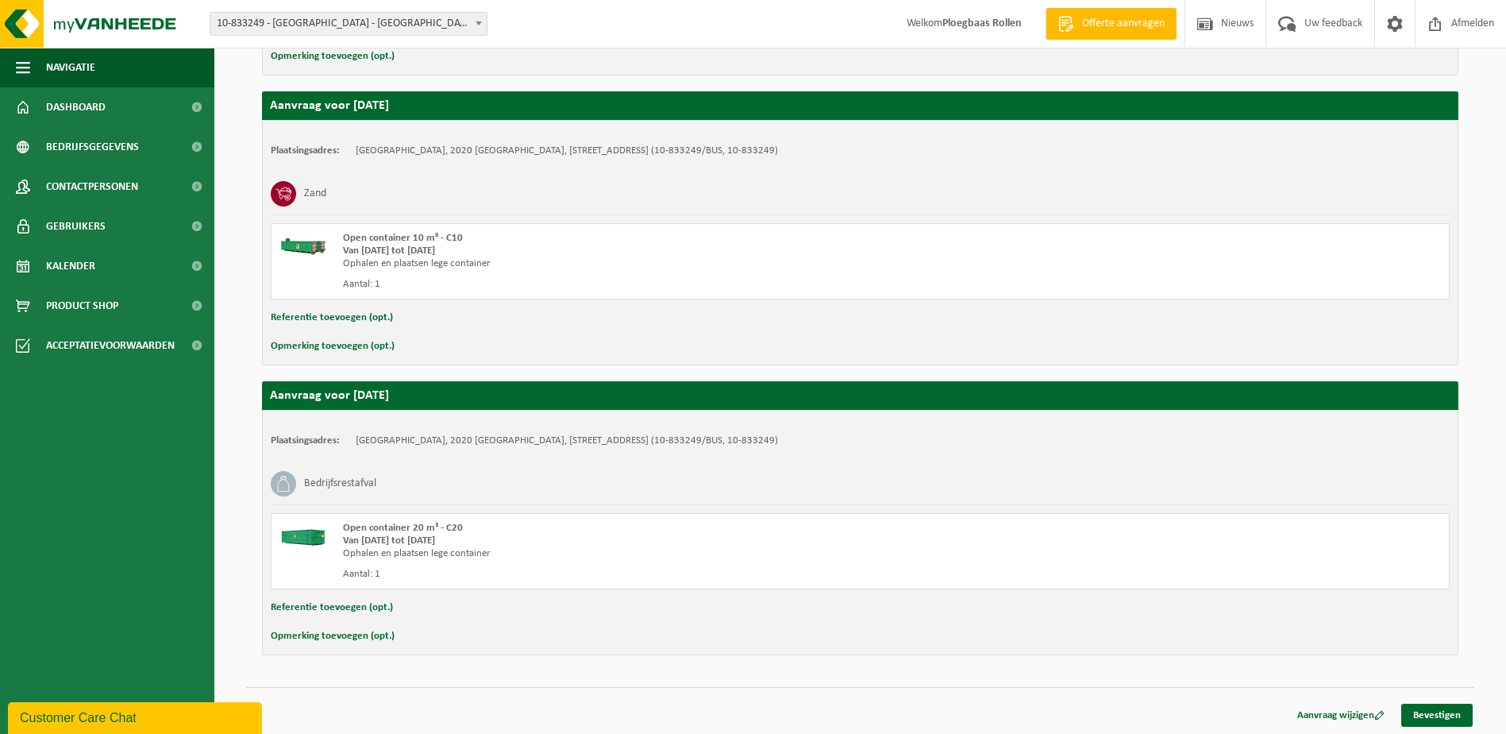
scroll to position [817, 0]
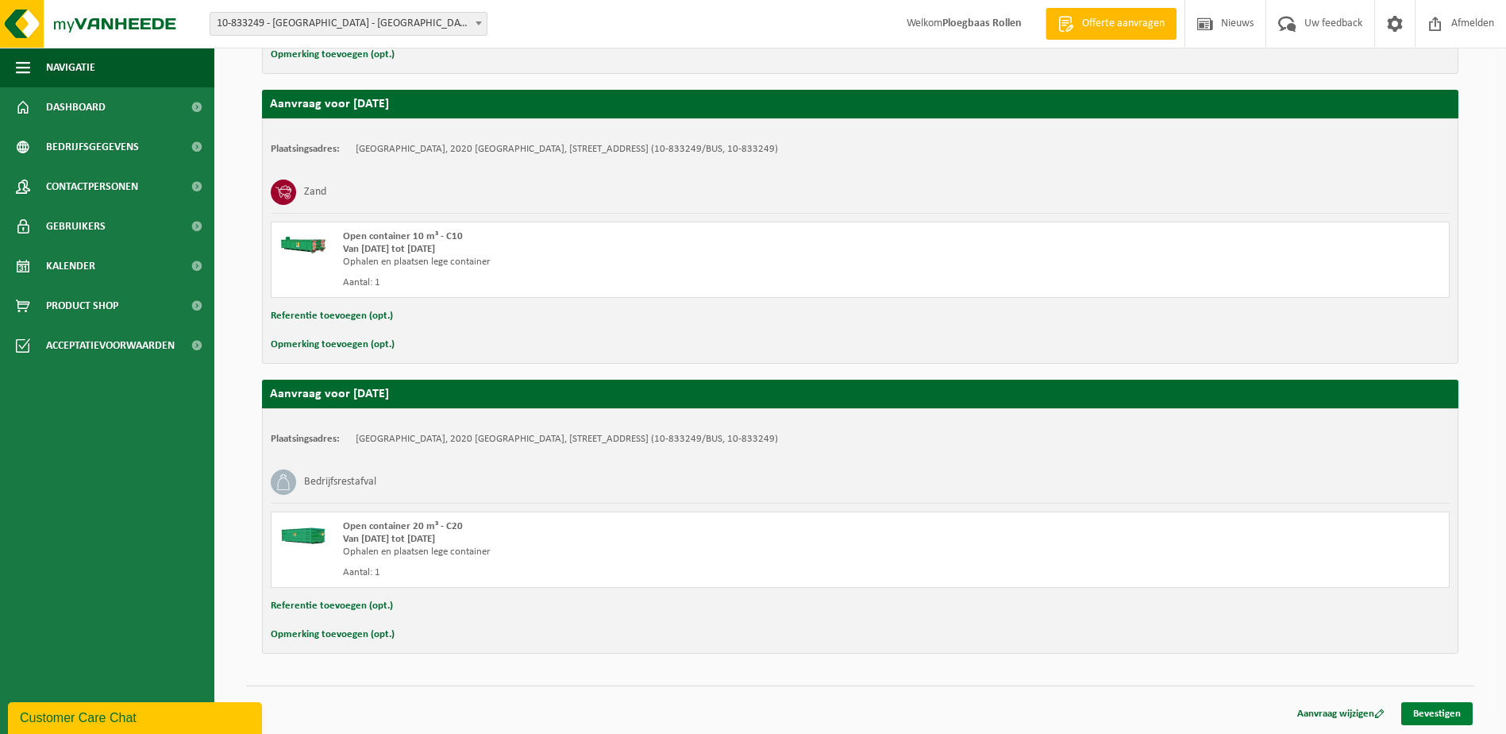
click at [1452, 715] on link "Bevestigen" at bounding box center [1436, 713] width 71 height 23
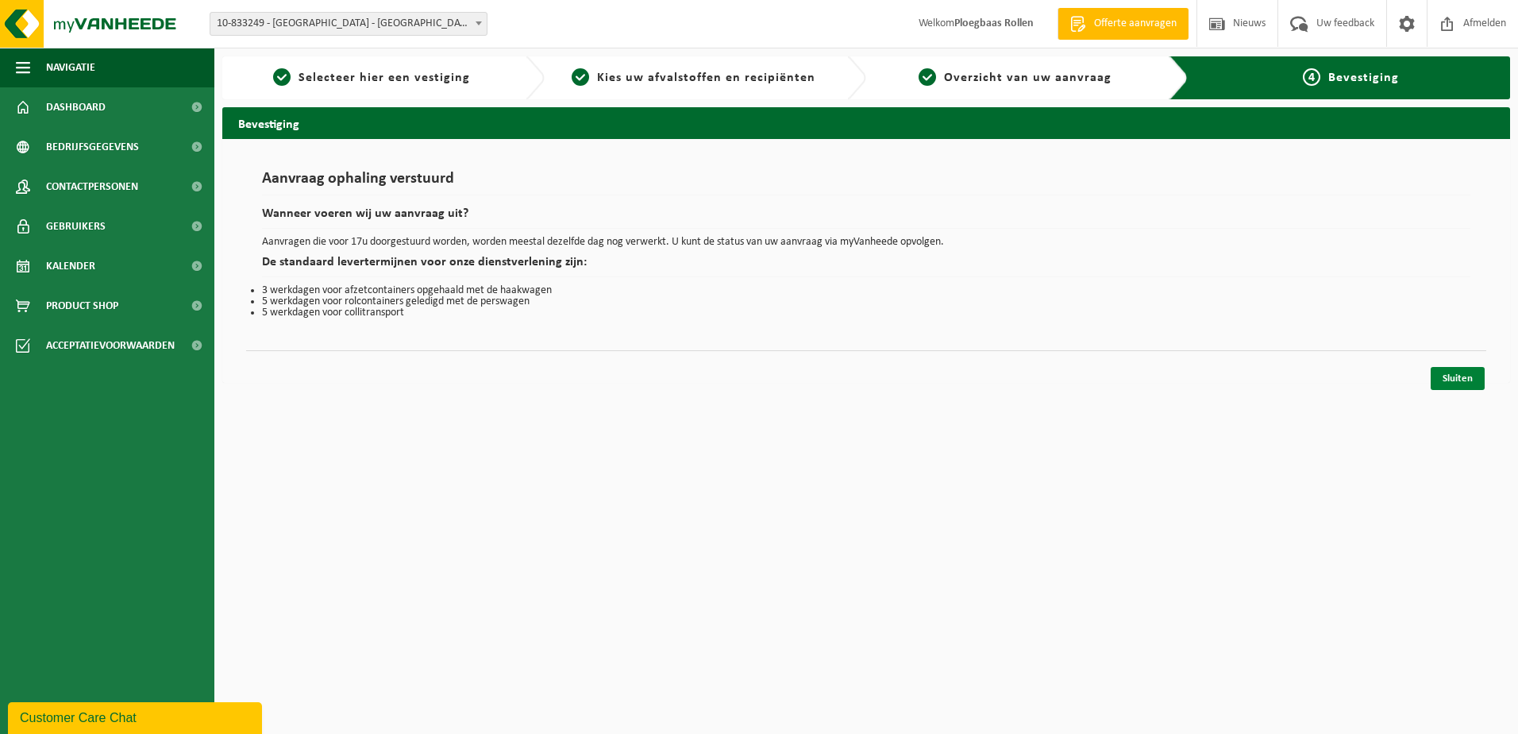
click at [1478, 378] on link "Sluiten" at bounding box center [1458, 378] width 54 height 23
